Goal: Information Seeking & Learning: Check status

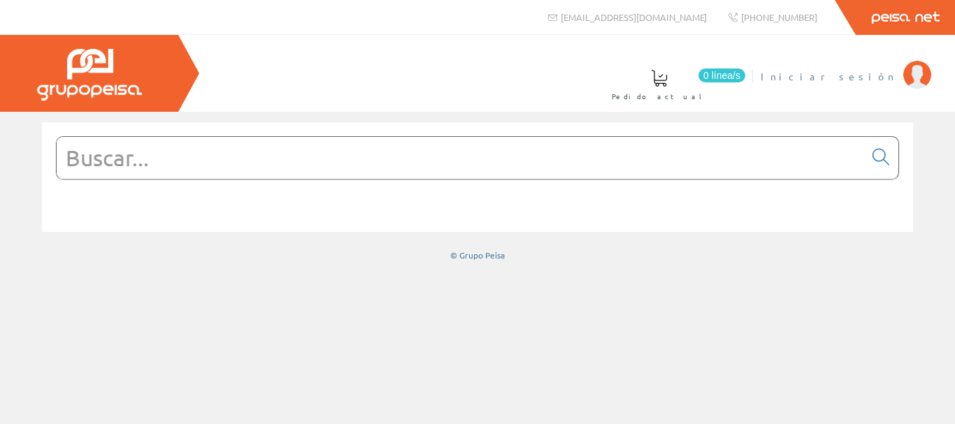
click at [909, 82] on img at bounding box center [917, 75] width 28 height 28
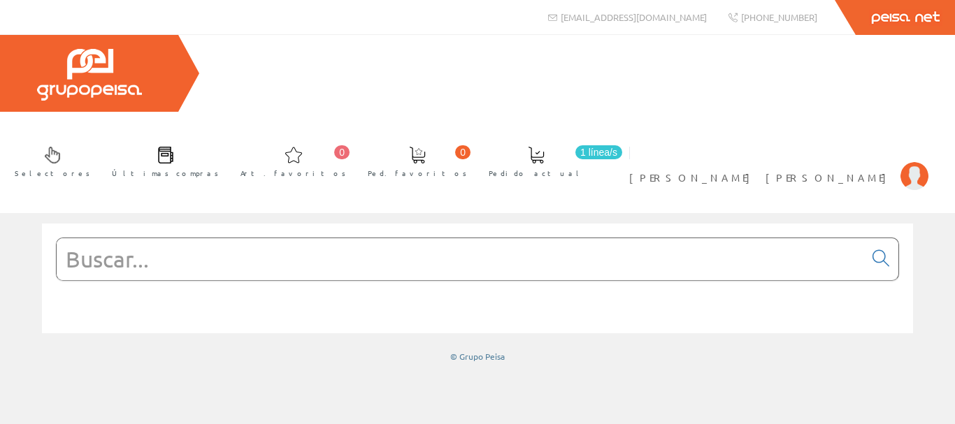
click at [446, 238] on form at bounding box center [477, 280] width 843 height 85
click at [447, 238] on input "text" at bounding box center [460, 259] width 807 height 42
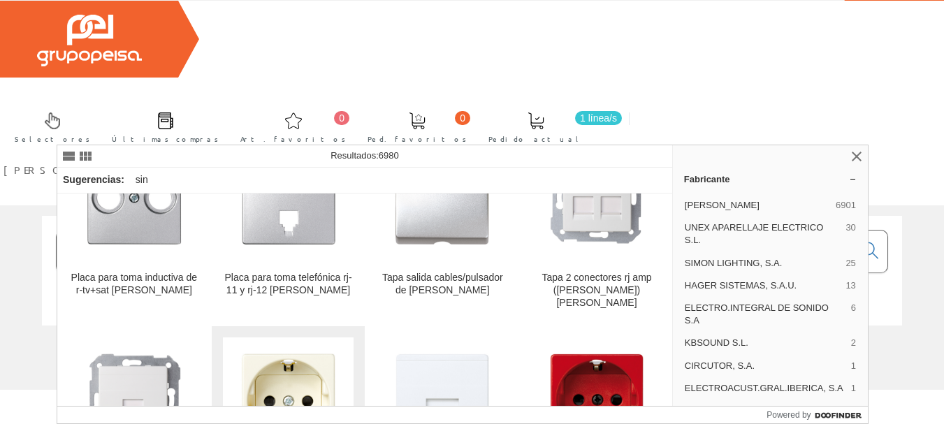
scroll to position [629, 0]
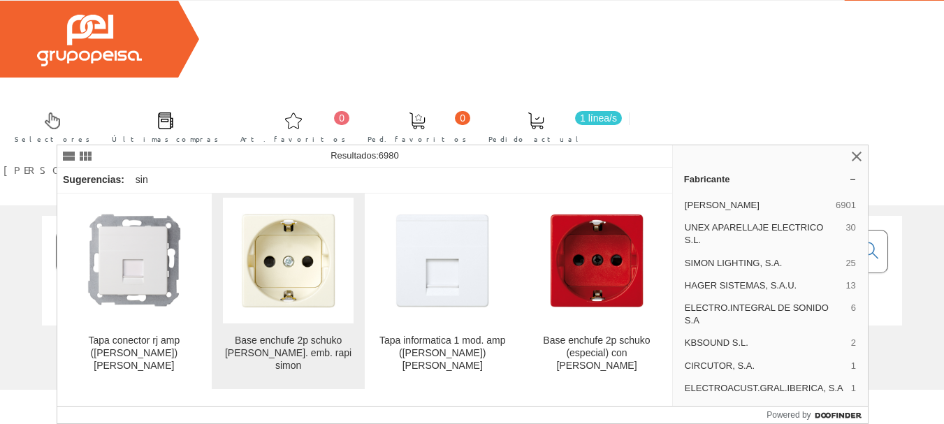
type input "[PERSON_NAME]"
click at [273, 294] on img at bounding box center [289, 261] width 126 height 126
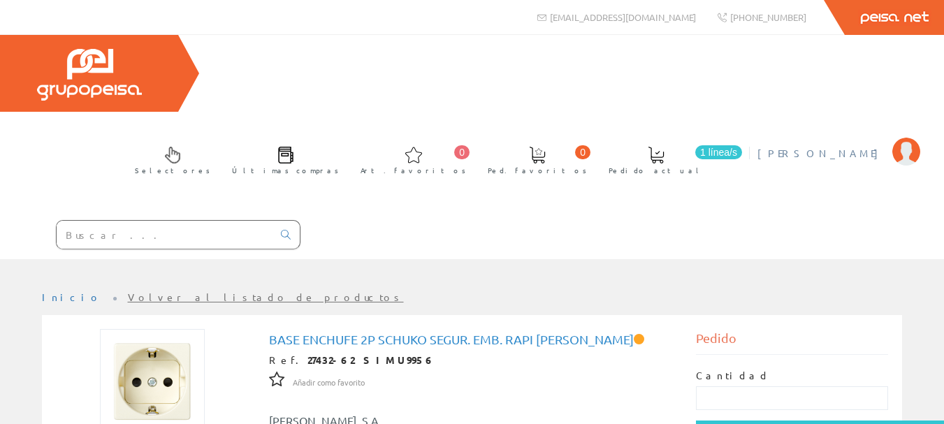
click at [814, 146] on span "Jose Luis Villanueva Peral" at bounding box center [822, 153] width 128 height 14
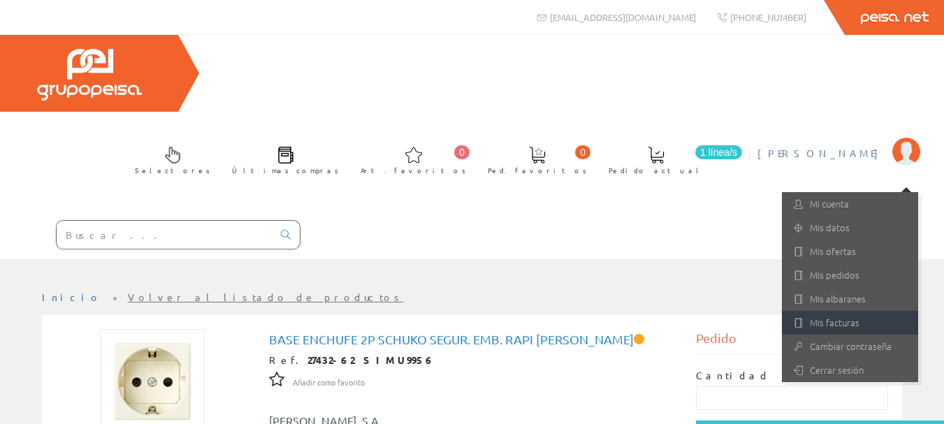
click at [871, 311] on link "Mis facturas" at bounding box center [850, 323] width 136 height 24
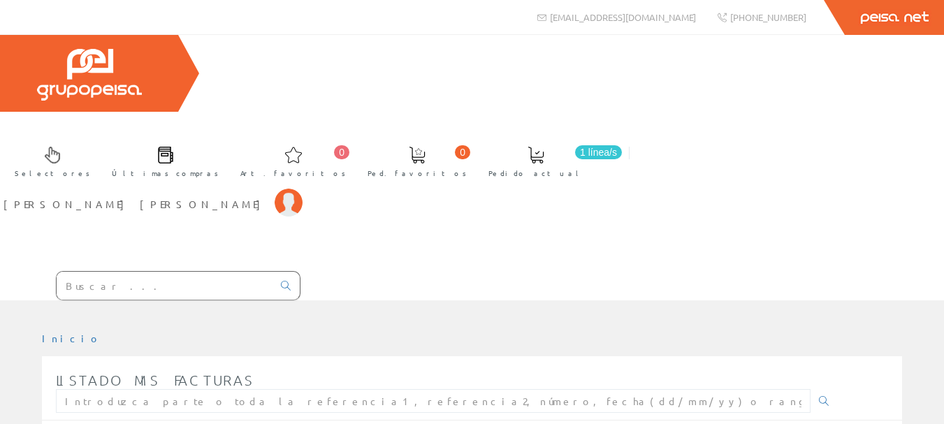
click at [128, 301] on div at bounding box center [472, 311] width 944 height 21
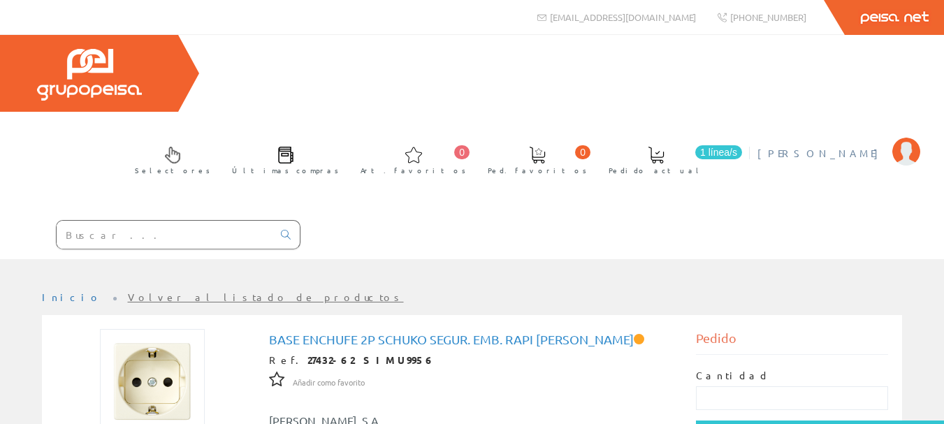
click at [877, 146] on span "[PERSON_NAME]" at bounding box center [822, 153] width 128 height 14
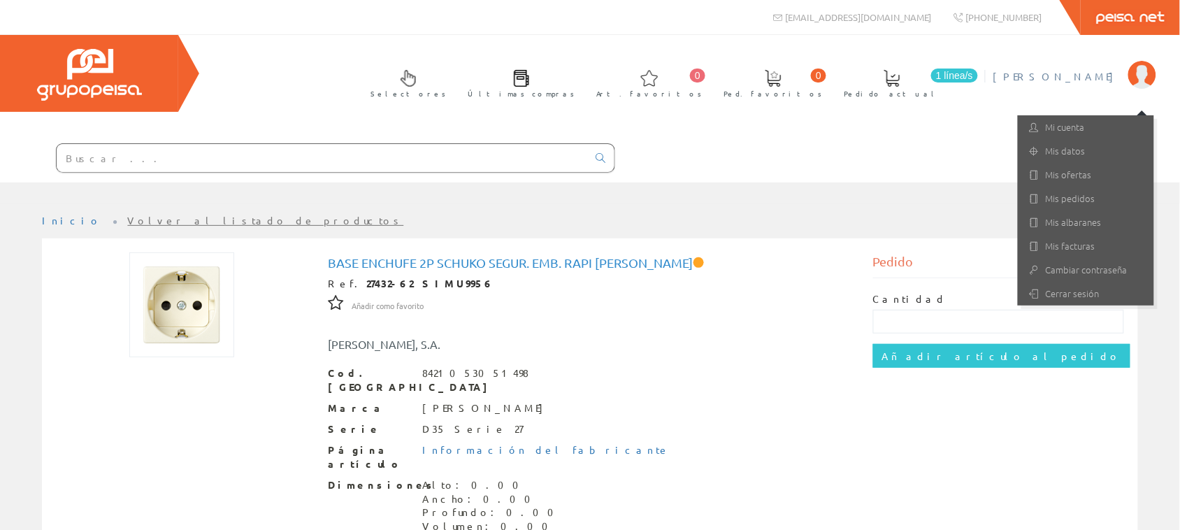
click at [378, 163] on input "text" at bounding box center [322, 158] width 531 height 28
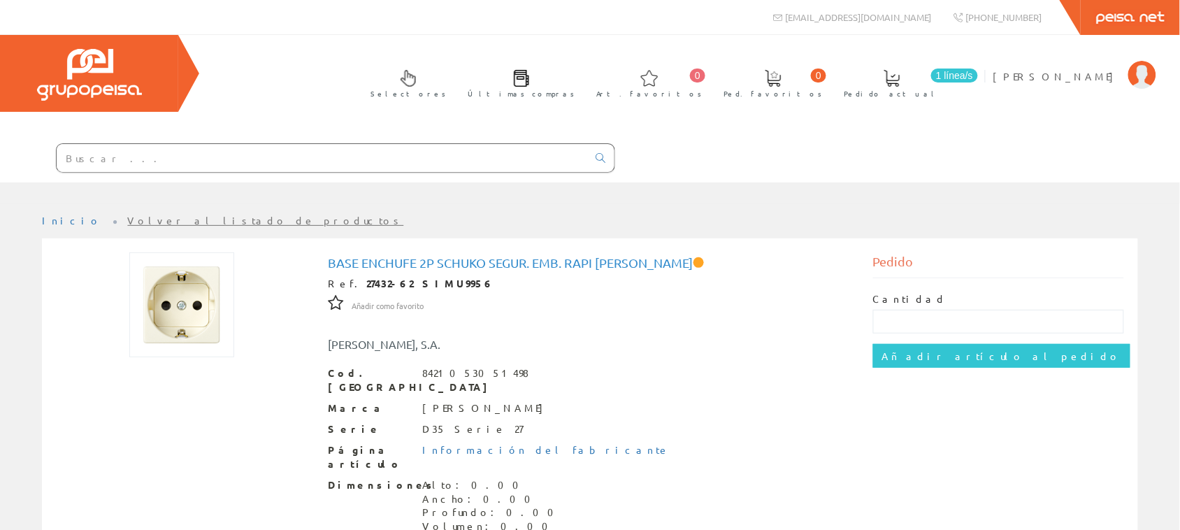
type input "solera 415"
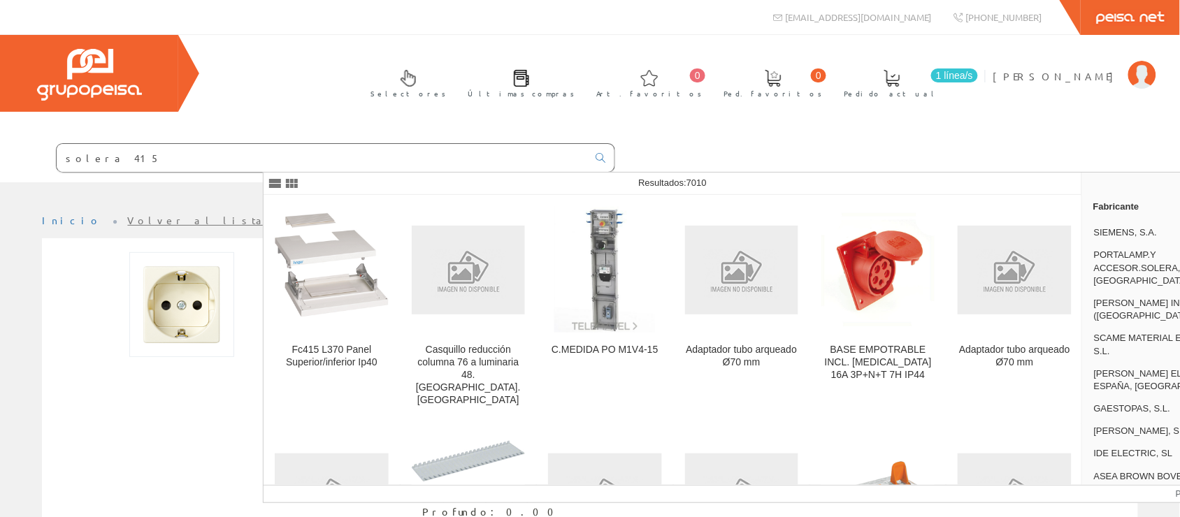
click at [354, 71] on div "Selectores Últimas compras 0 0" at bounding box center [590, 108] width 1180 height 147
click at [944, 165] on div "Selectores Últimas compras 0 0" at bounding box center [590, 108] width 1180 height 147
click at [518, 141] on div "solera 415" at bounding box center [307, 159] width 615 height 48
drag, startPoint x: 500, startPoint y: 152, endPoint x: 88, endPoint y: 109, distance: 413.9
click at [98, 107] on div "Selectores Últimas compras 0 0" at bounding box center [590, 108] width 1180 height 147
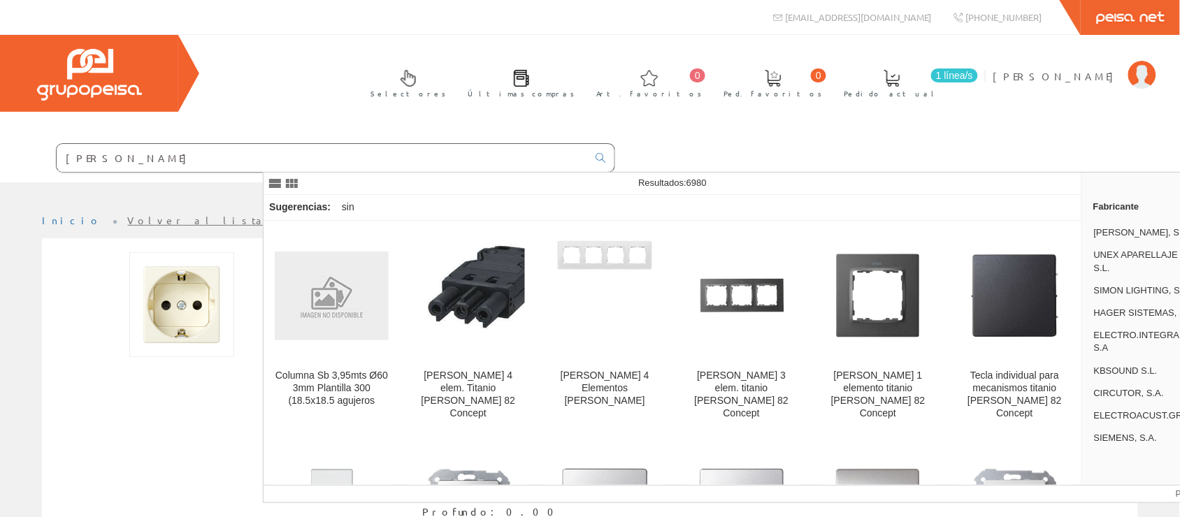
type input "simon"
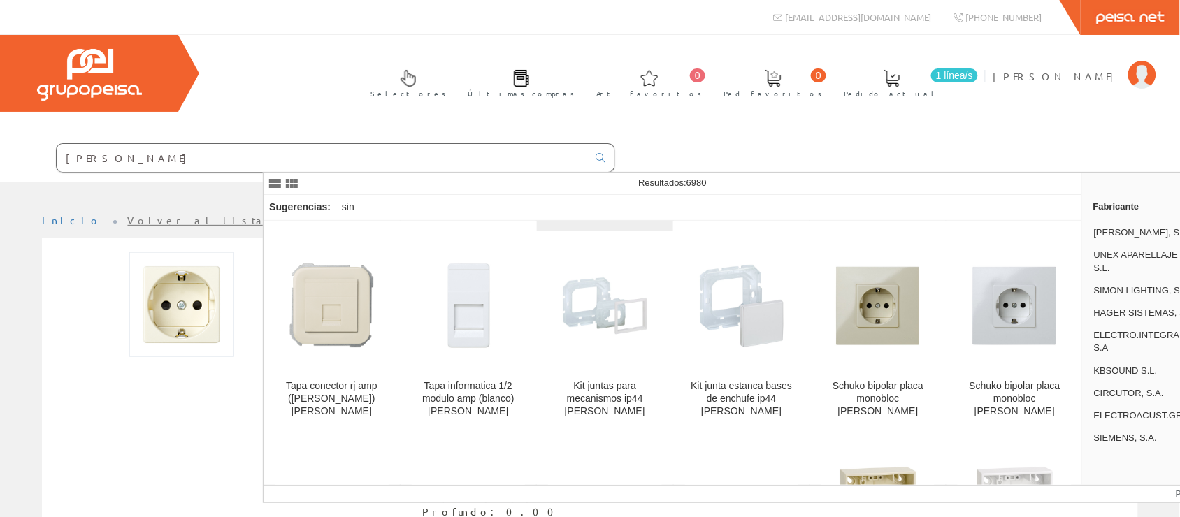
scroll to position [786, 0]
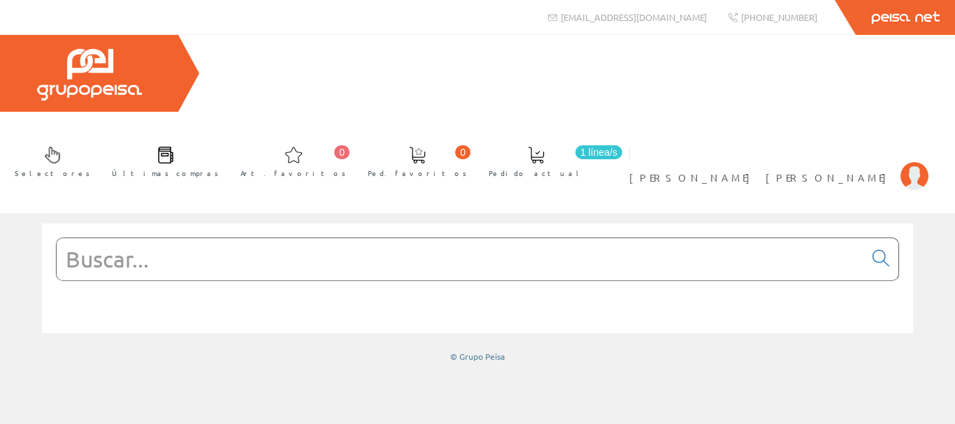
click at [341, 238] on input "text" at bounding box center [460, 259] width 807 height 42
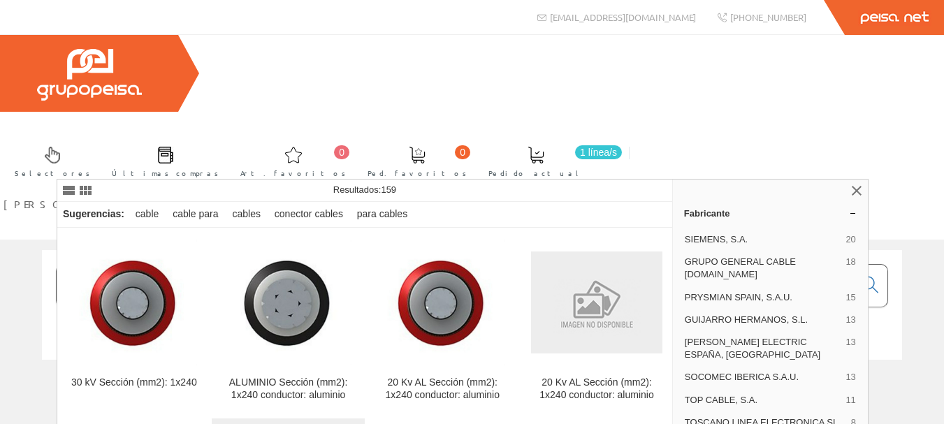
scroll to position [210, 0]
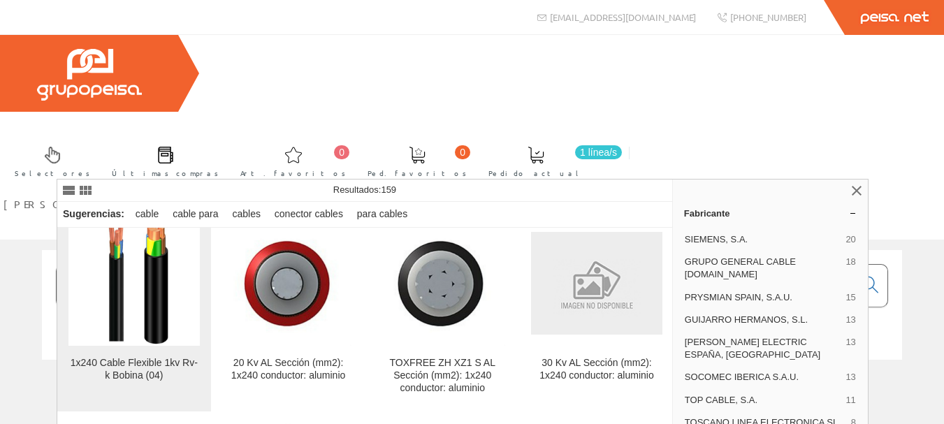
type input "cable 1x240"
click at [175, 272] on img at bounding box center [134, 283] width 94 height 126
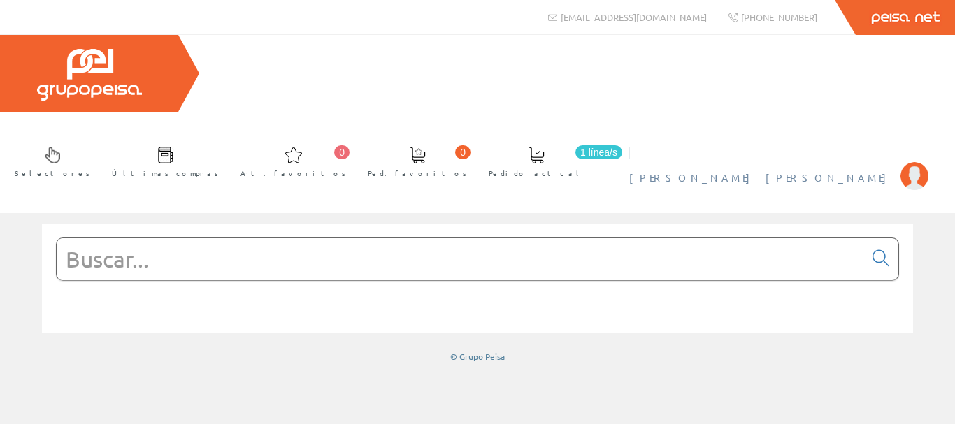
click at [879, 171] on span "[PERSON_NAME] [PERSON_NAME]" at bounding box center [761, 178] width 264 height 14
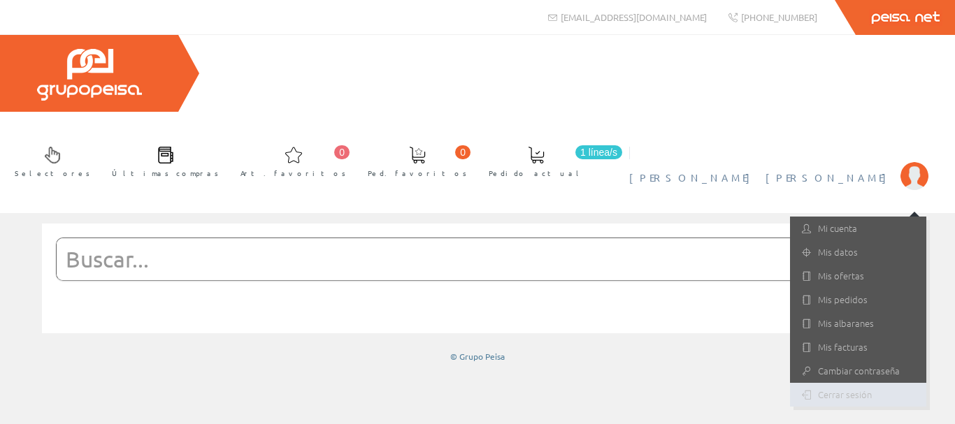
click at [859, 383] on link "Cerrar sesión" at bounding box center [858, 395] width 136 height 24
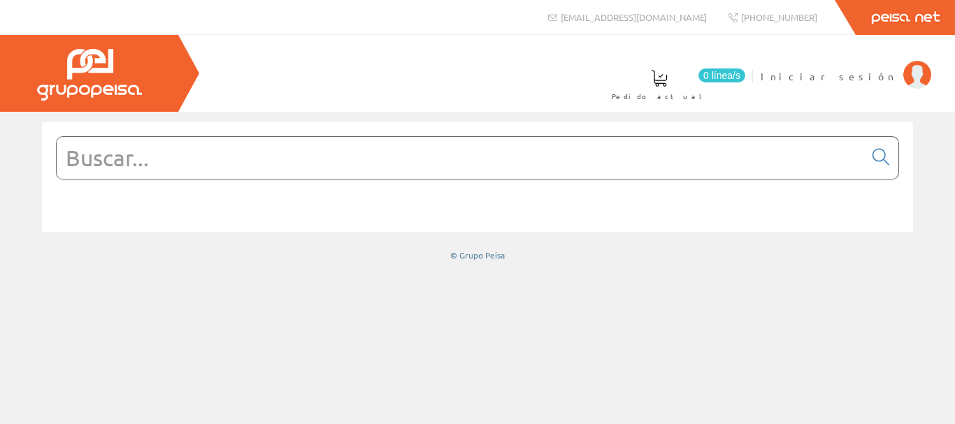
click at [887, 17] on link "Peisa Net" at bounding box center [905, 17] width 99 height 35
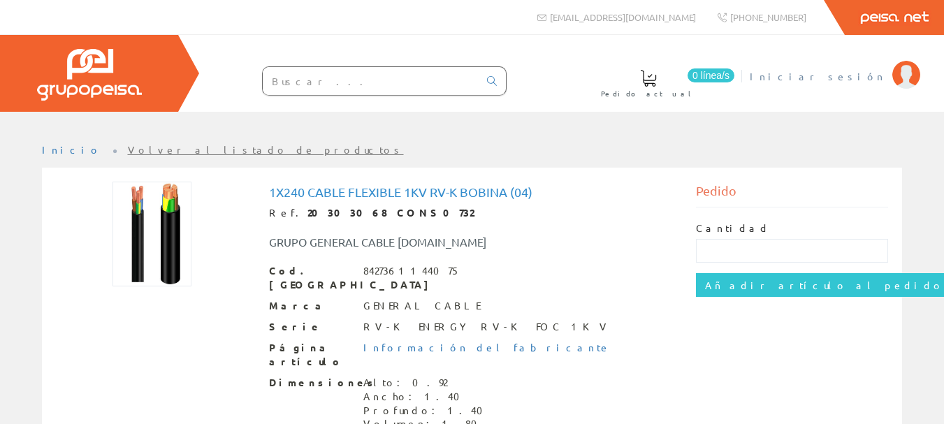
click at [854, 73] on span "Iniciar sesión" at bounding box center [818, 76] width 136 height 14
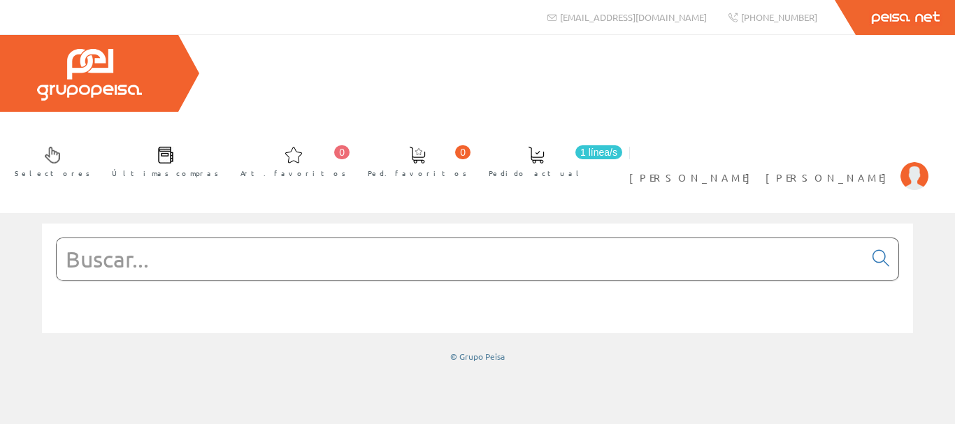
click at [294, 238] on input "text" at bounding box center [460, 259] width 807 height 42
type input "c"
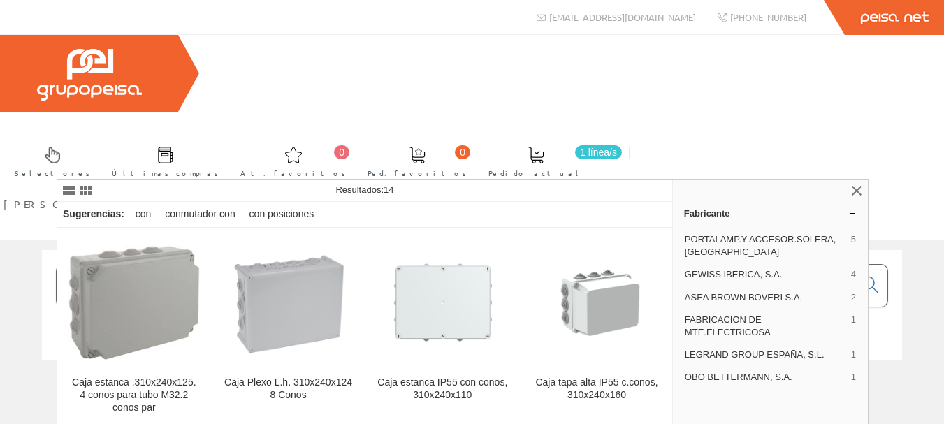
scroll to position [34, 0]
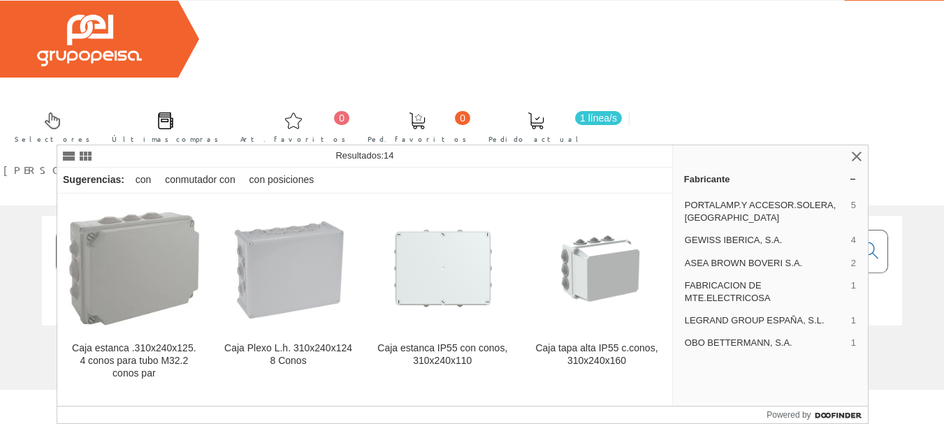
click at [103, 231] on input "cono 1x240" at bounding box center [455, 252] width 797 height 42
click at [102, 231] on input "cono 1x240" at bounding box center [455, 252] width 797 height 42
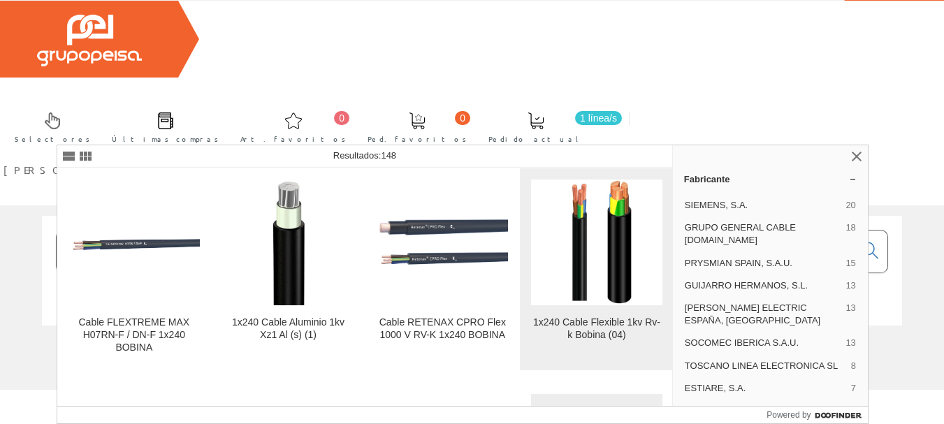
type input "cable1x240"
click at [573, 279] on img at bounding box center [597, 243] width 94 height 126
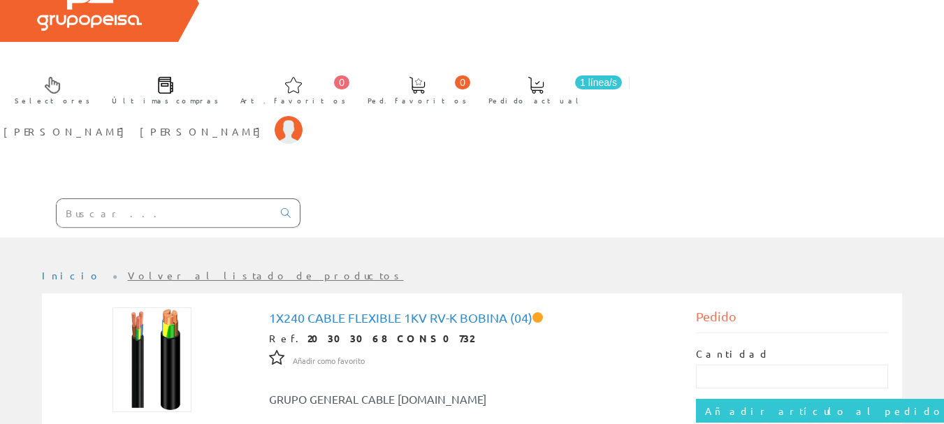
scroll to position [140, 0]
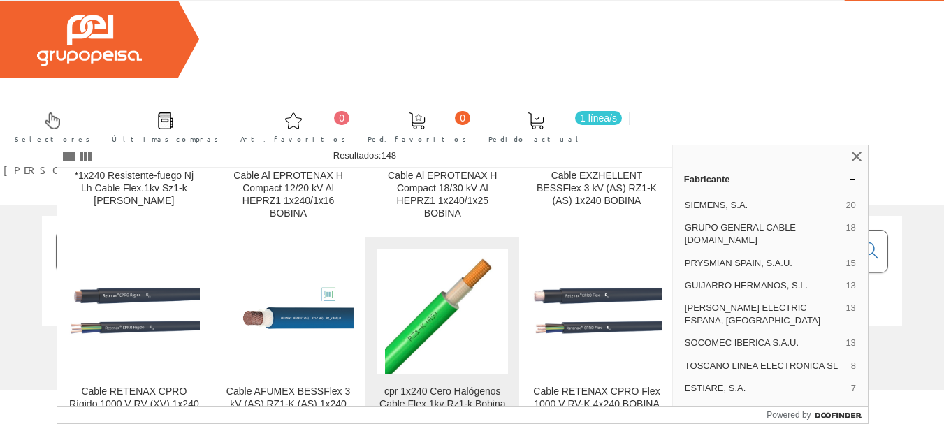
scroll to position [419, 0]
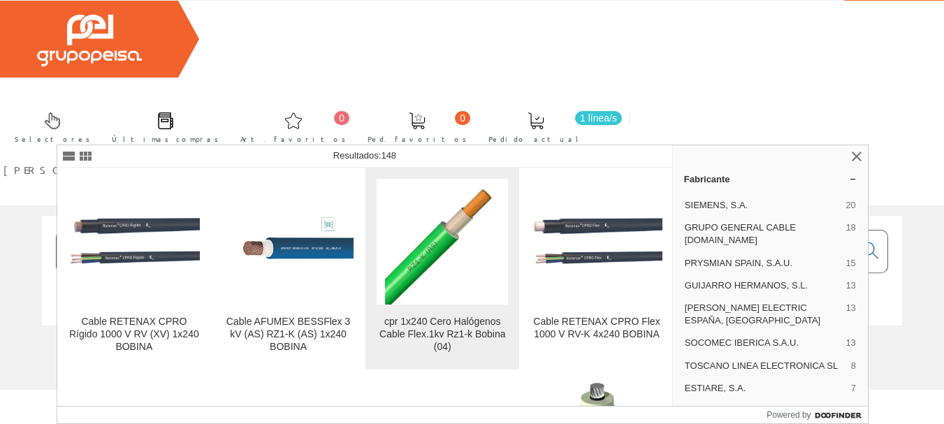
click at [431, 245] on img at bounding box center [442, 242] width 115 height 126
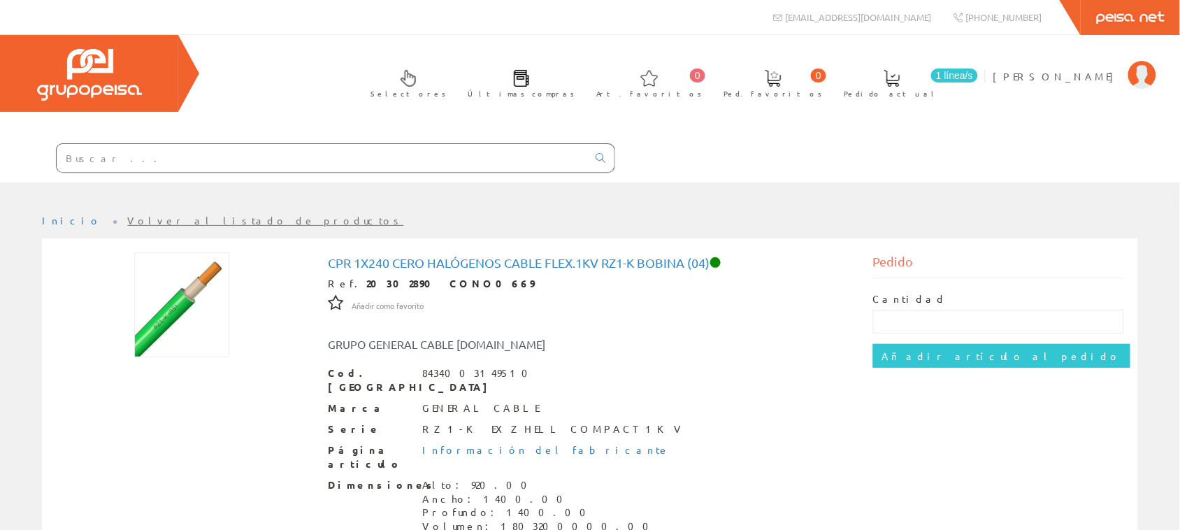
drag, startPoint x: 487, startPoint y: 152, endPoint x: 477, endPoint y: 151, distance: 9.9
click at [487, 152] on input "text" at bounding box center [322, 158] width 531 height 28
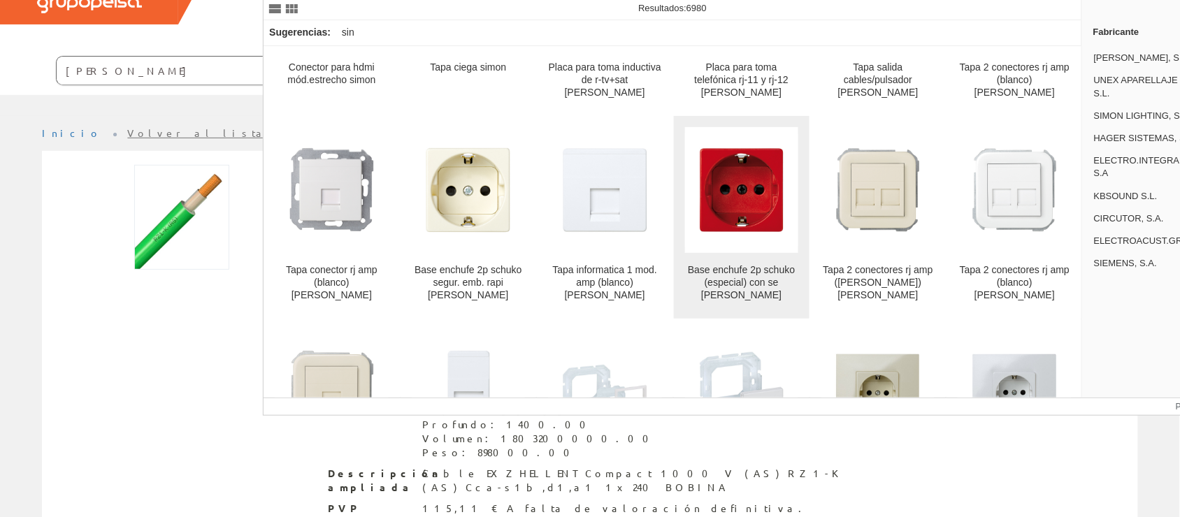
scroll to position [524, 0]
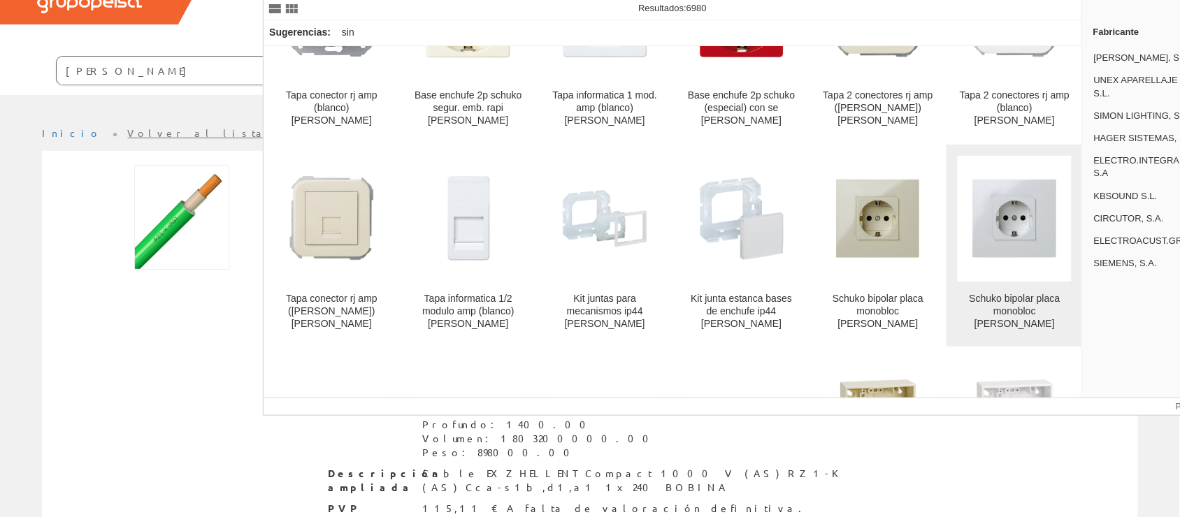
type input "simon"
click at [944, 210] on img at bounding box center [1014, 217] width 113 height 113
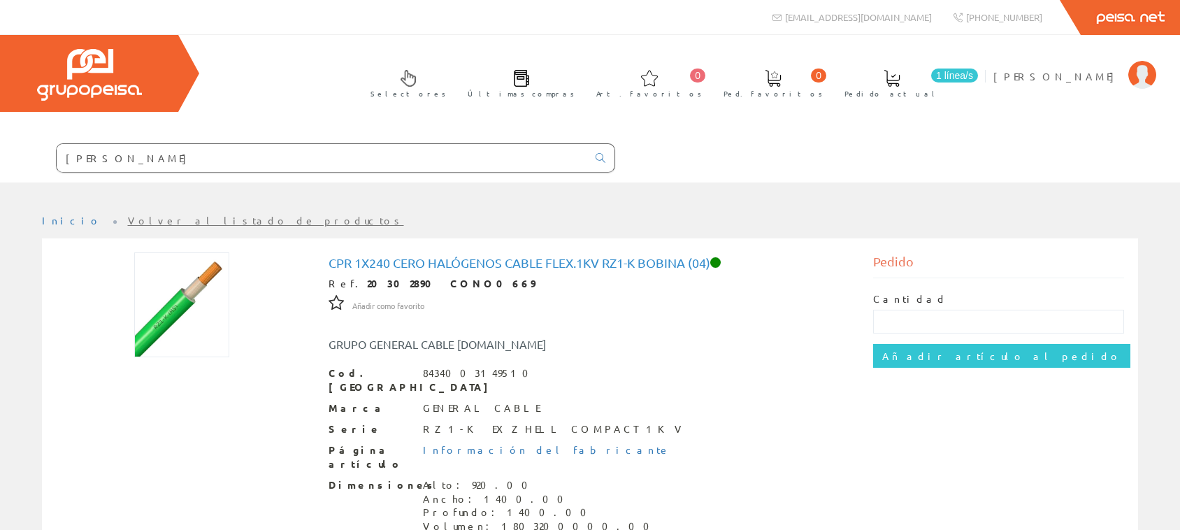
scroll to position [87, 0]
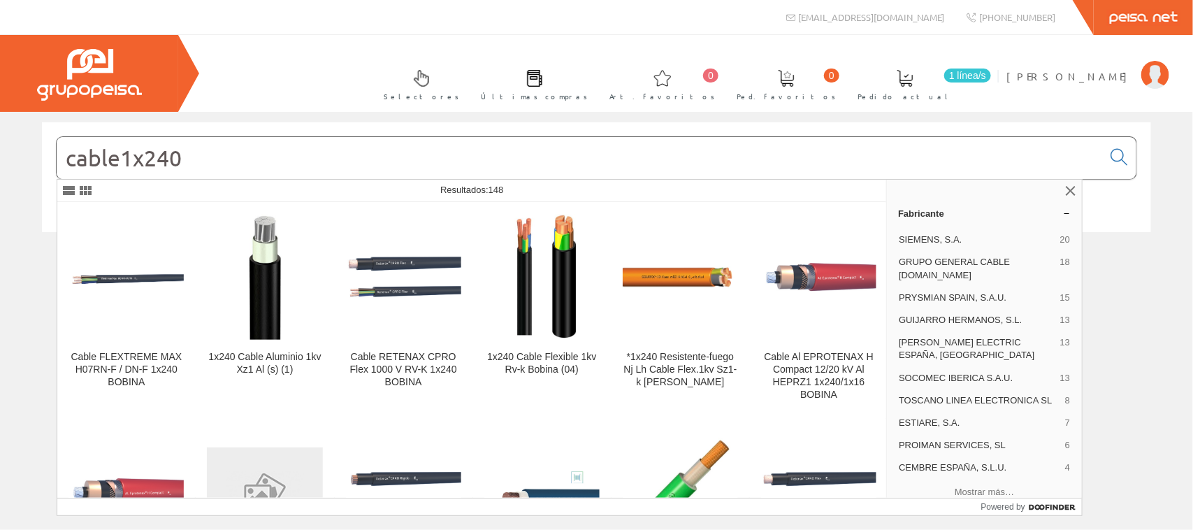
click at [345, 140] on input "cable1x240" at bounding box center [580, 158] width 1046 height 42
drag, startPoint x: 341, startPoint y: 149, endPoint x: 0, endPoint y: 126, distance: 341.9
click at [0, 126] on div "cable1x240 © Grupo Peisa" at bounding box center [596, 191] width 1193 height 139
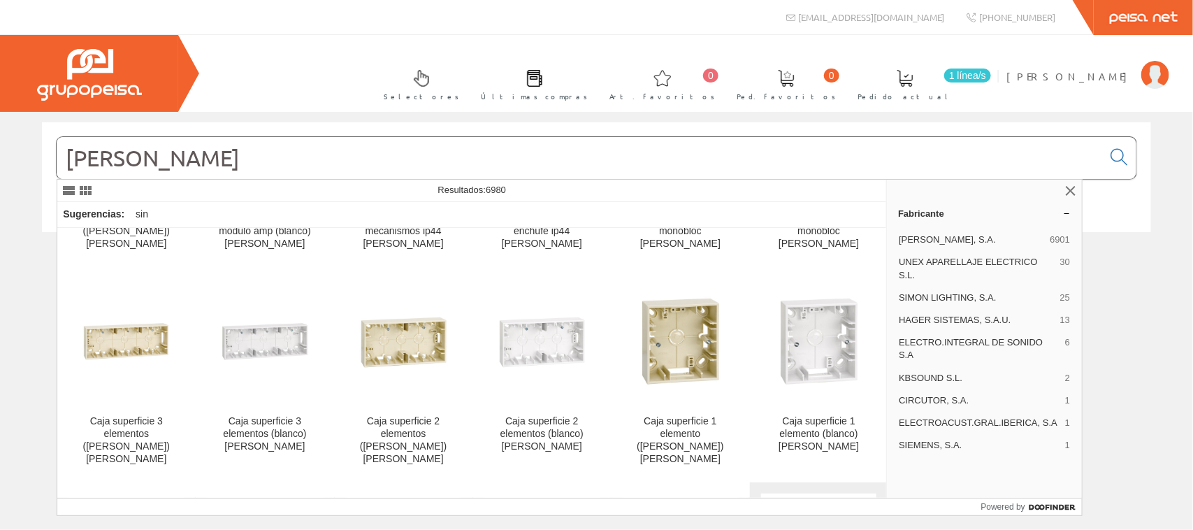
scroll to position [699, 0]
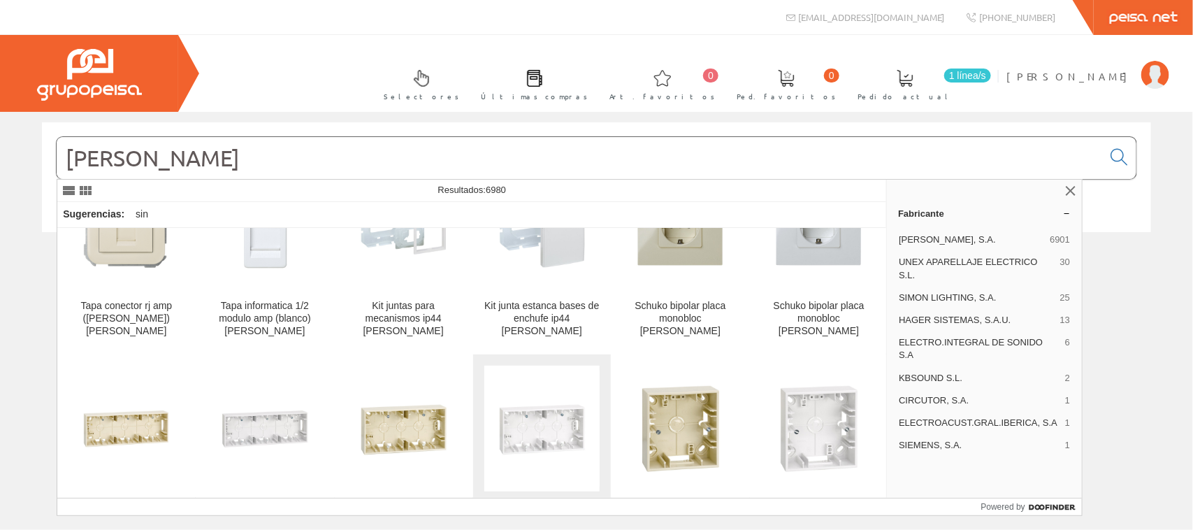
type input "[PERSON_NAME]"
click at [539, 440] on img at bounding box center [541, 427] width 115 height 115
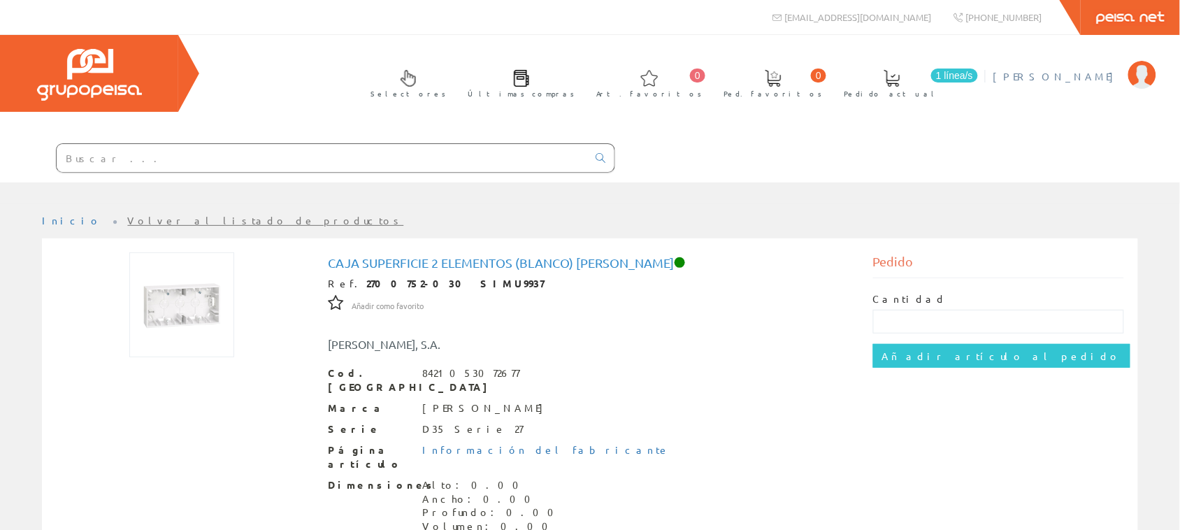
click at [1099, 89] on li "Jose Luis Villanueva Peral Mi cuenta Mis datos Mis ofertas Mis pedidos Mis alba…" at bounding box center [1074, 85] width 169 height 54
click at [1090, 79] on span "[PERSON_NAME]" at bounding box center [1057, 76] width 128 height 14
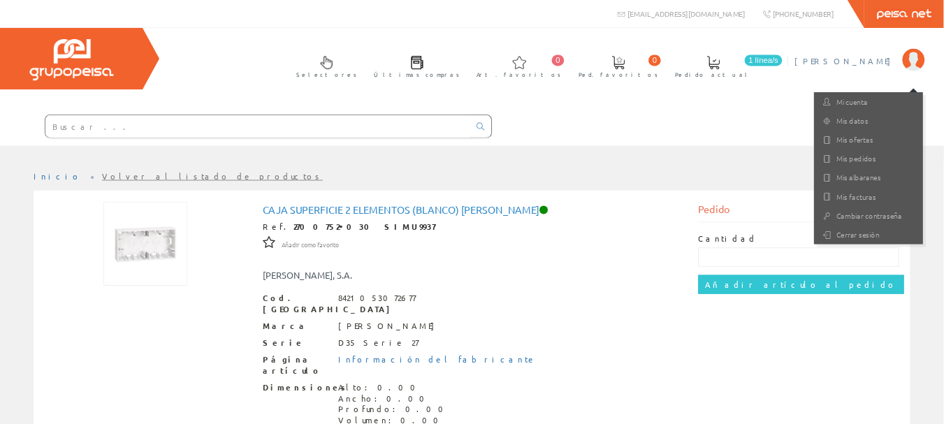
scroll to position [196, 0]
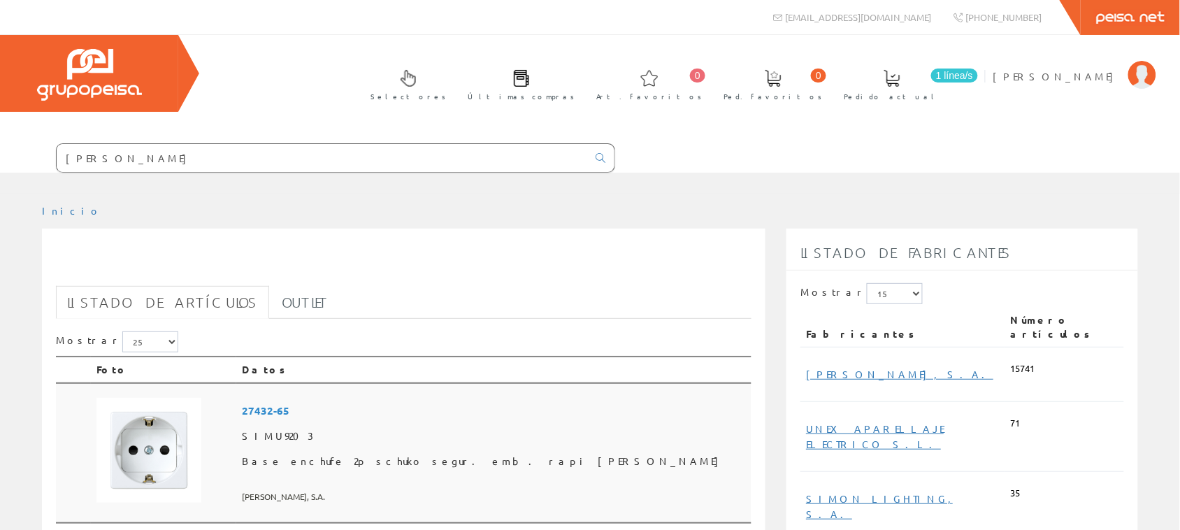
scroll to position [87, 0]
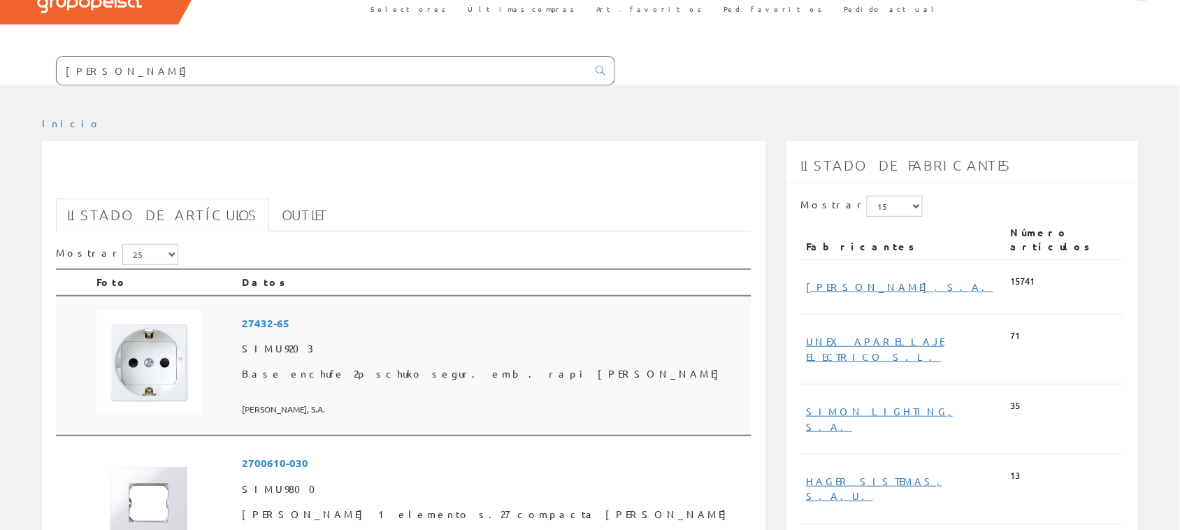
click at [367, 324] on span "27432-65" at bounding box center [494, 323] width 504 height 26
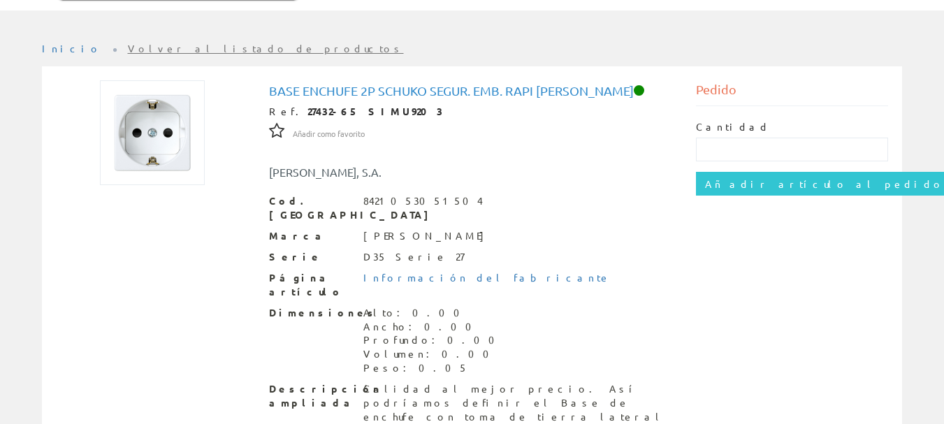
scroll to position [316, 0]
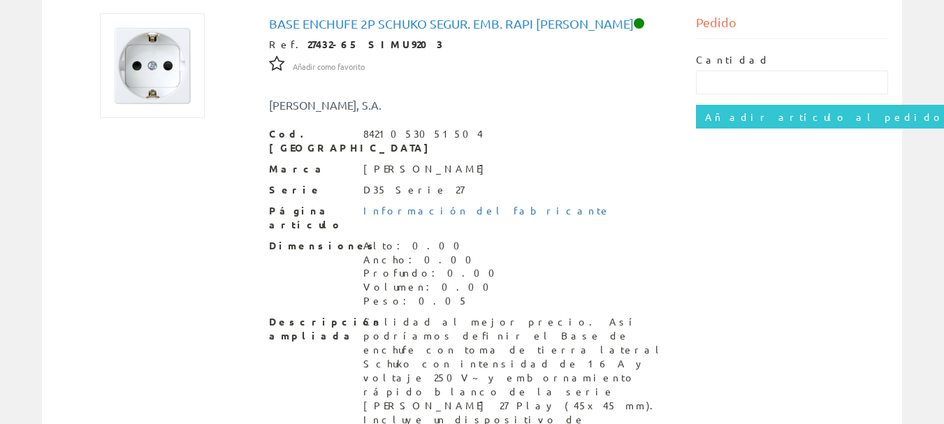
drag, startPoint x: 390, startPoint y: 275, endPoint x: 352, endPoint y: 278, distance: 38.6
drag, startPoint x: 411, startPoint y: 303, endPoint x: 266, endPoint y: 295, distance: 145.6
click at [266, 294] on div "Base enchufe 2p schuko segur. emb. rapi simon Ref. 27432-65 SIMU9203 Añadir com…" at bounding box center [472, 300] width 427 height 575
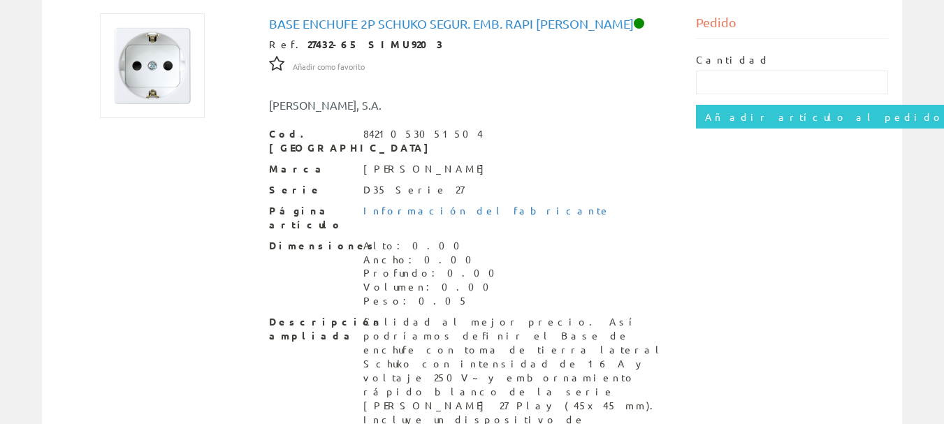
drag, startPoint x: 401, startPoint y: 324, endPoint x: 366, endPoint y: 323, distance: 35.7
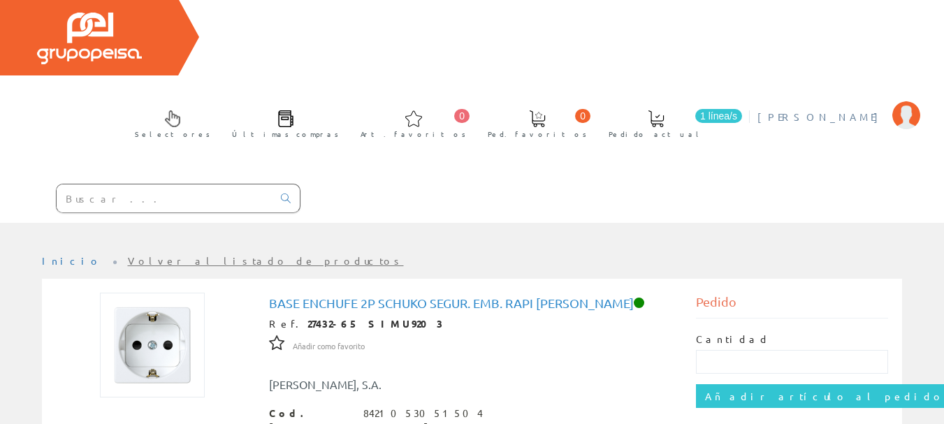
click at [910, 101] on img at bounding box center [907, 115] width 28 height 28
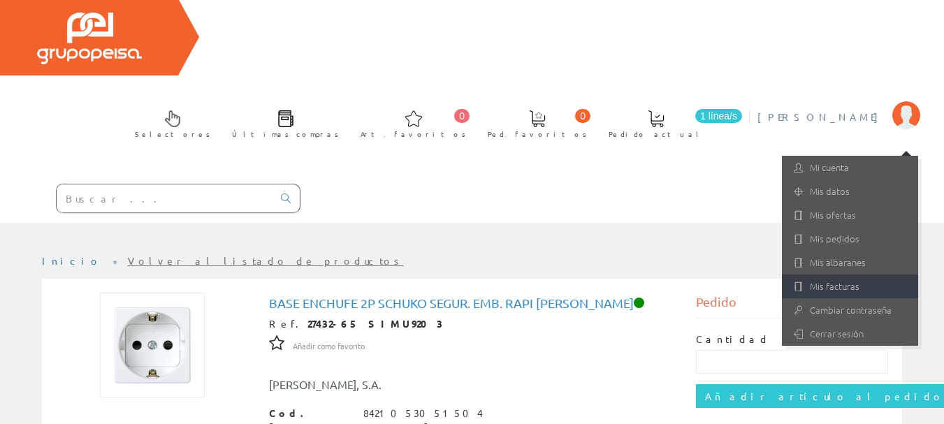
click at [866, 275] on link "Mis facturas" at bounding box center [850, 287] width 136 height 24
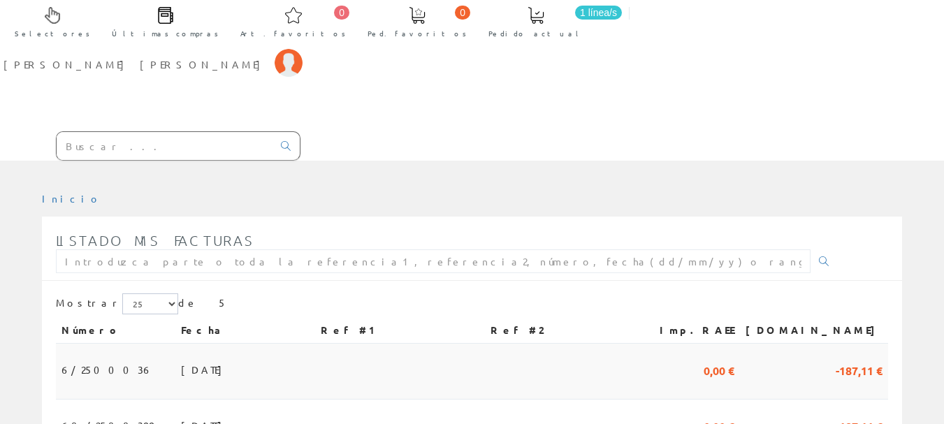
scroll to position [280, 0]
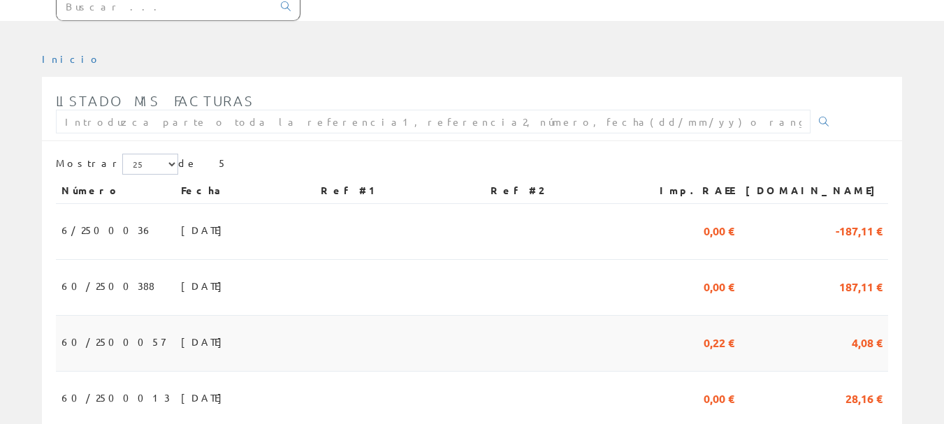
click at [877, 330] on span "4,08 €" at bounding box center [867, 342] width 31 height 24
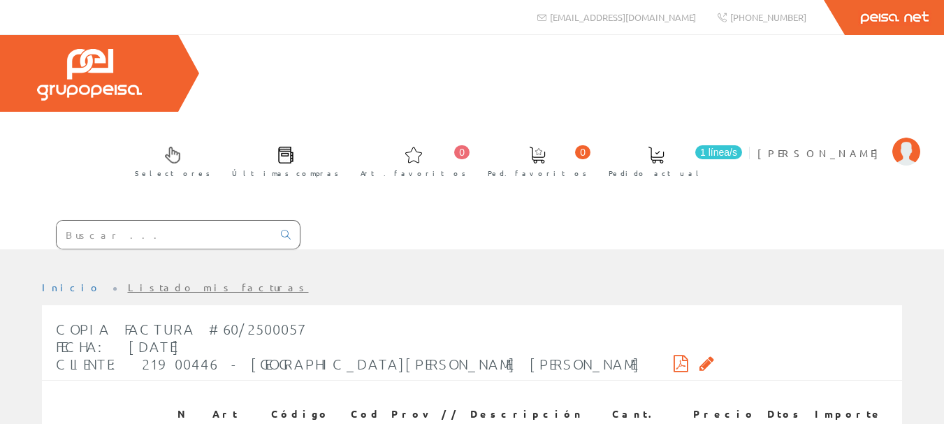
click at [432, 314] on div "Copia Factura #60/2500057 Fecha: [DATE] Cliente: 21900446 - [GEOGRAPHIC_DATA][P…" at bounding box center [385, 347] width 658 height 66
click at [674, 359] on icon at bounding box center [681, 364] width 15 height 10
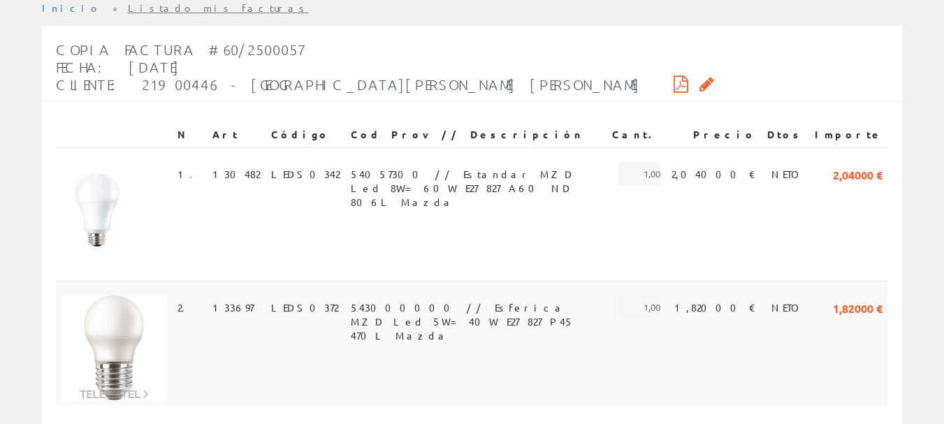
scroll to position [70, 0]
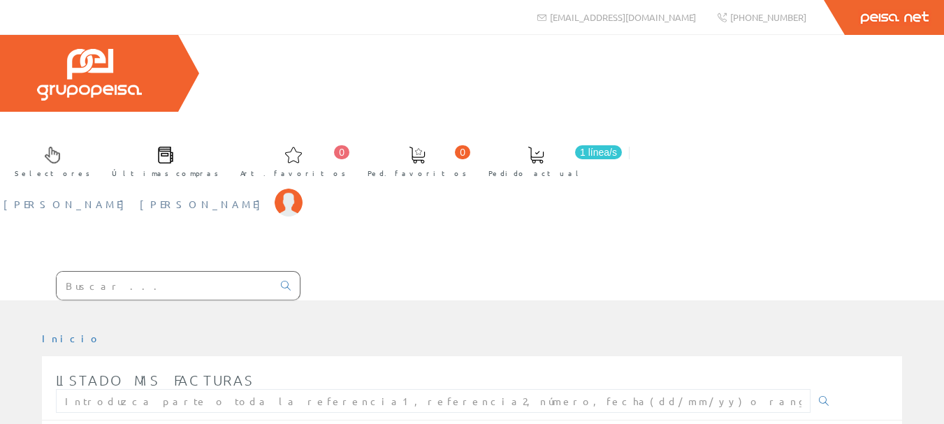
click at [303, 189] on img at bounding box center [289, 203] width 28 height 28
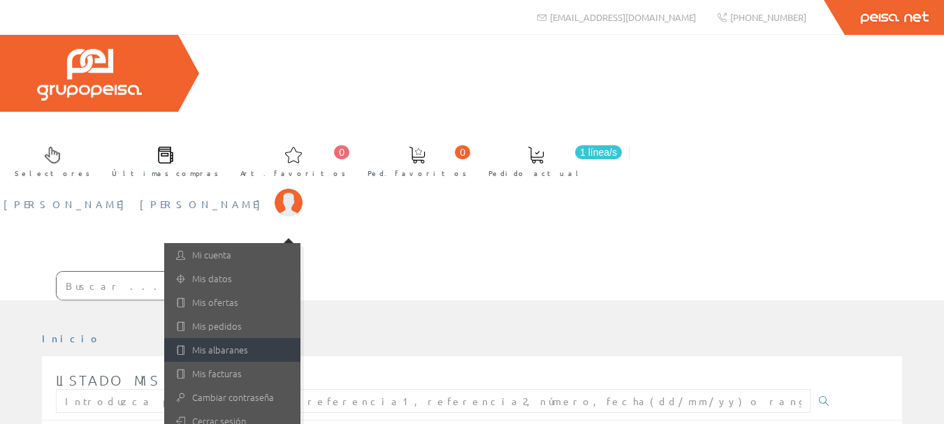
click at [301, 338] on link "Mis albaranes" at bounding box center [232, 350] width 136 height 24
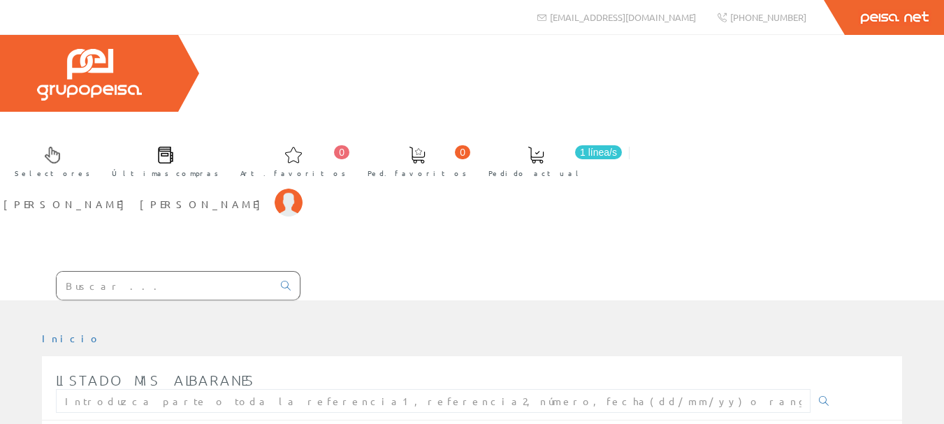
scroll to position [26, 0]
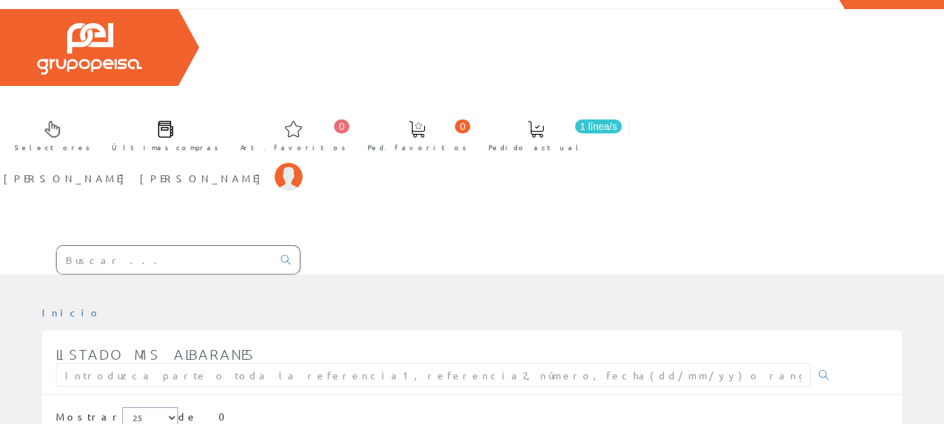
click at [138, 408] on select "5 15 25" at bounding box center [150, 418] width 56 height 21
select select "5"
click at [122, 408] on select "5 15 25" at bounding box center [150, 418] width 56 height 21
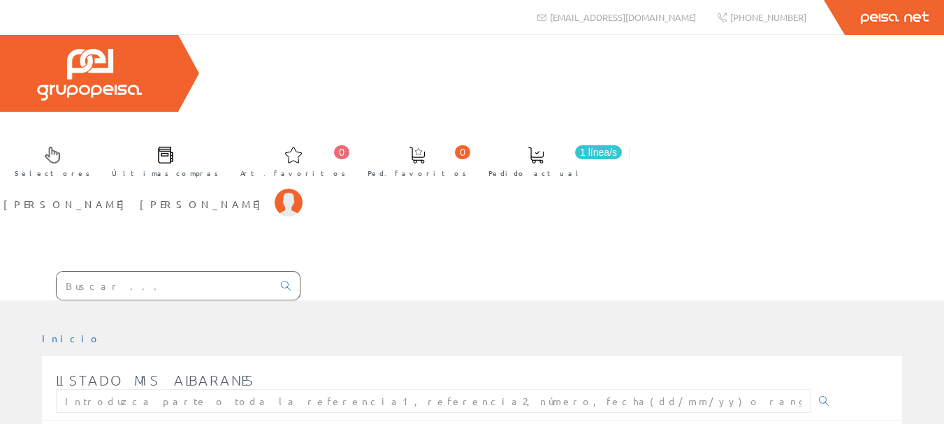
scroll to position [26, 0]
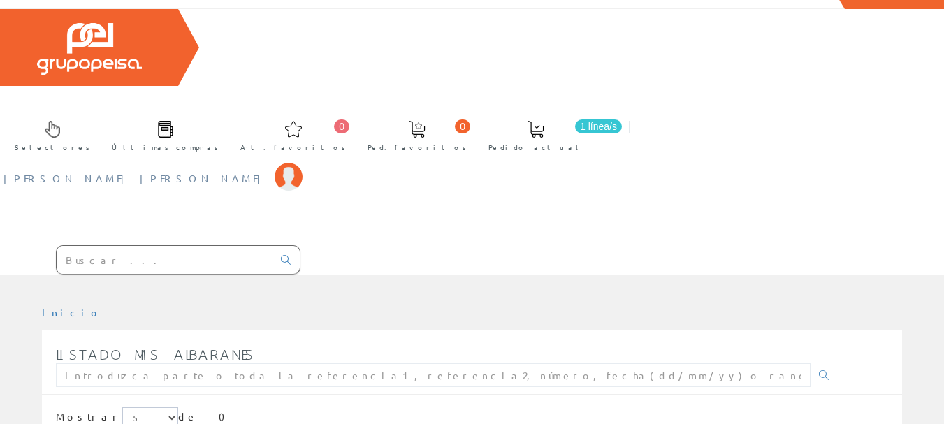
click at [268, 171] on span "[PERSON_NAME] [PERSON_NAME]" at bounding box center [135, 178] width 264 height 14
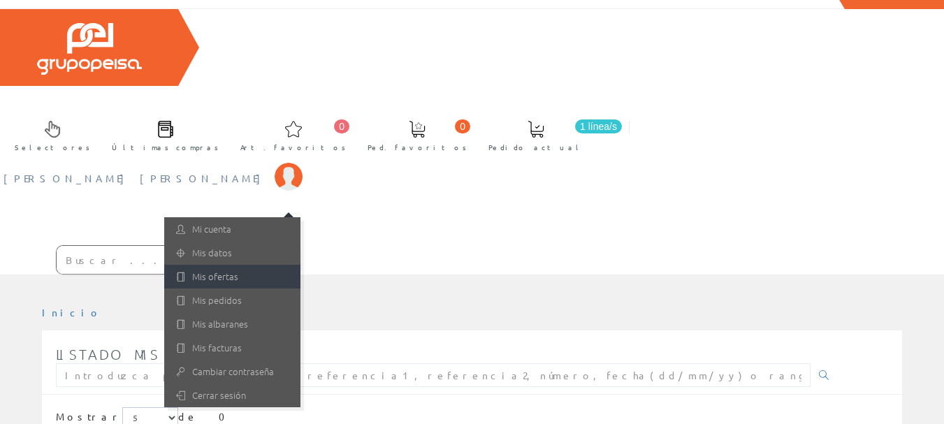
click at [301, 265] on link "Mis ofertas" at bounding box center [232, 277] width 136 height 24
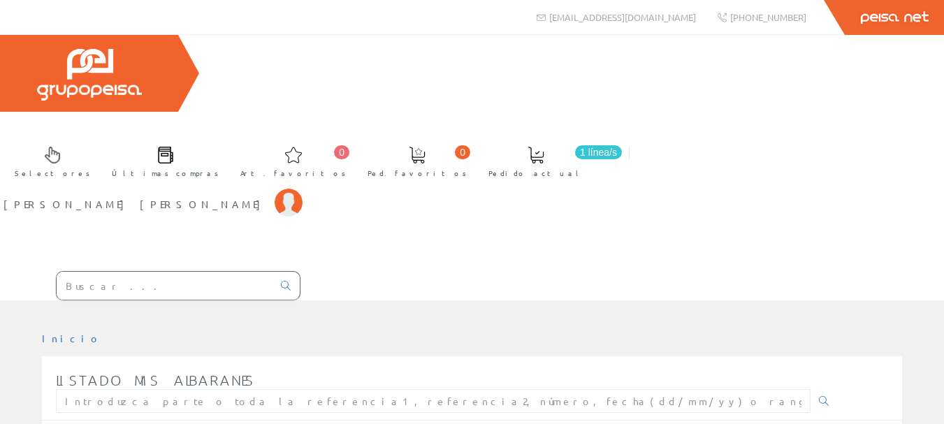
scroll to position [26, 0]
